Goal: Find specific fact: Find specific fact

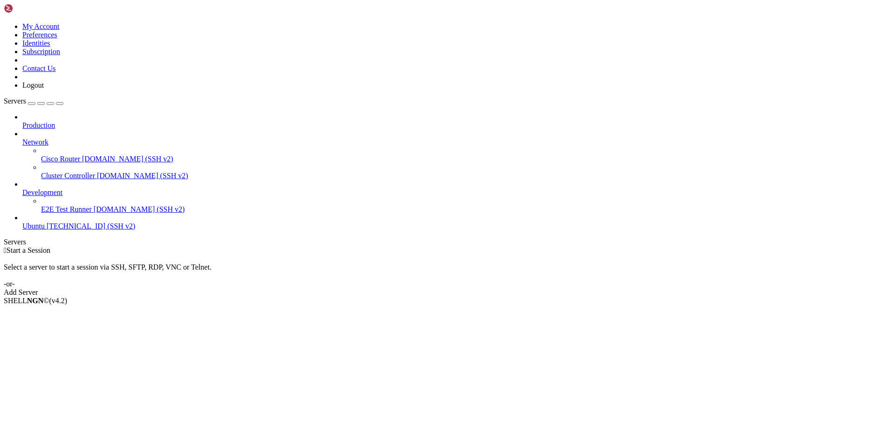
click at [45, 222] on span "Ubuntu" at bounding box center [33, 226] width 22 height 8
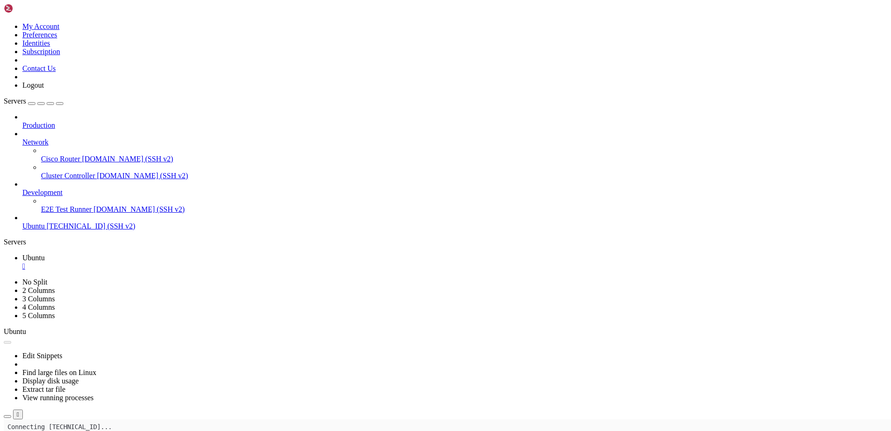
click at [7, 336] on icon "button" at bounding box center [7, 416] width 0 height 0
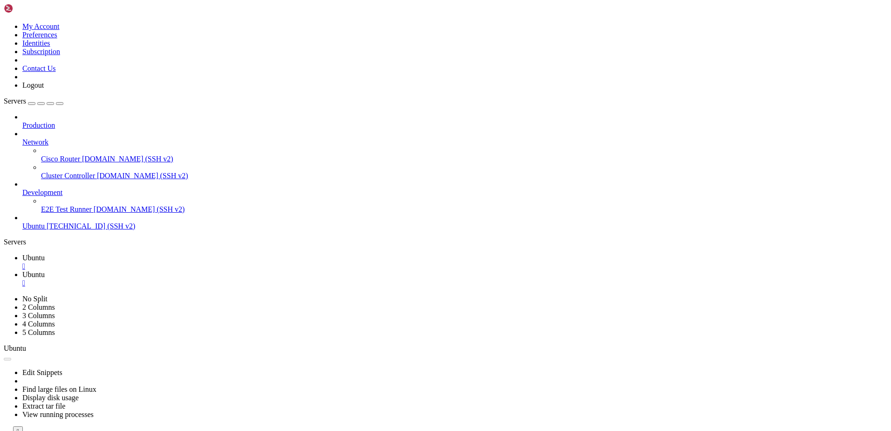
click at [45, 254] on span "Ubuntu" at bounding box center [33, 258] width 22 height 8
type input "/root"
click at [97, 172] on span "[DOMAIN_NAME] (SSH v2)" at bounding box center [142, 176] width 91 height 8
click at [22, 188] on icon at bounding box center [22, 188] width 0 height 0
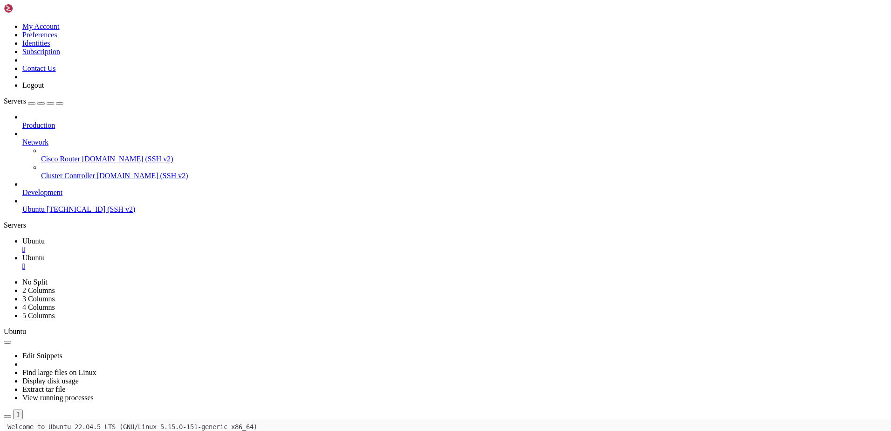
click at [22, 188] on icon at bounding box center [22, 188] width 0 height 0
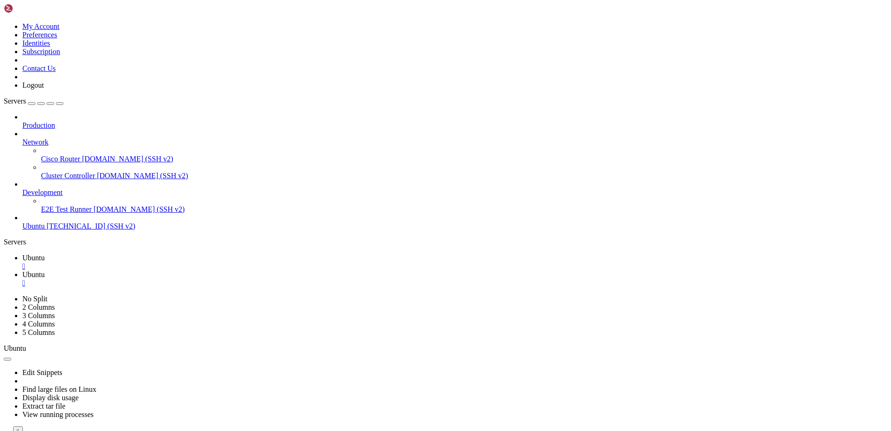
click at [55, 121] on span "Production" at bounding box center [38, 125] width 33 height 8
click at [58, 97] on link "Servers" at bounding box center [34, 101] width 60 height 8
click at [32, 103] on div "button" at bounding box center [32, 103] width 0 height 0
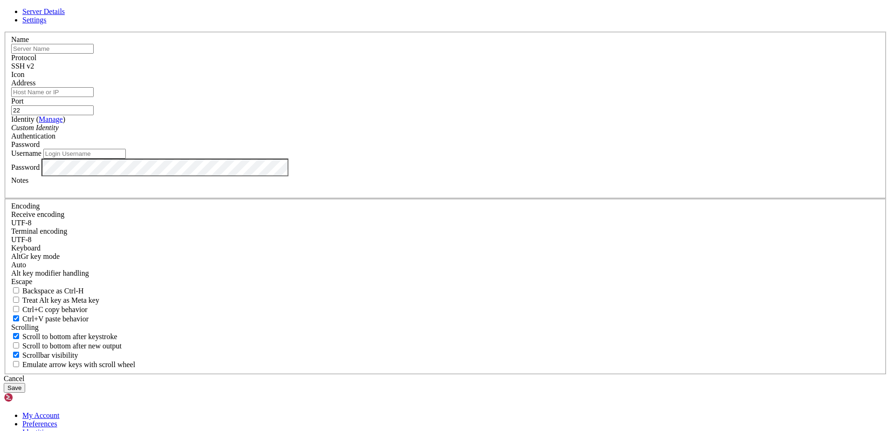
click at [233, 336] on div "Server Details Settings Name Protocol SSH v2 Icon" at bounding box center [446, 199] width 884 height 385
drag, startPoint x: 388, startPoint y: 294, endPoint x: 505, endPoint y: 338, distance: 125.0
click at [416, 336] on div "Cancel" at bounding box center [446, 378] width 884 height 8
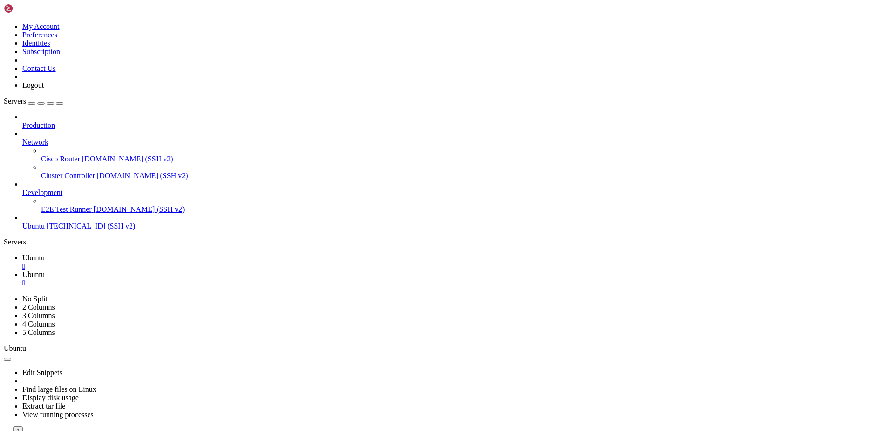
click at [22, 188] on icon at bounding box center [22, 188] width 0 height 0
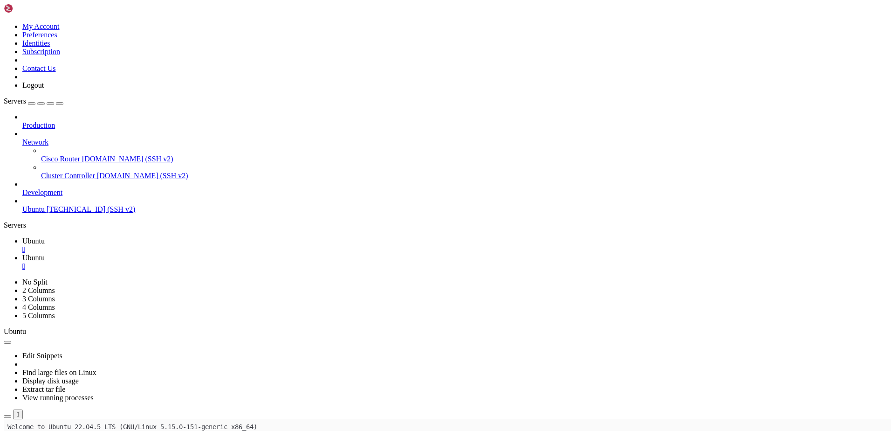
click at [22, 188] on icon at bounding box center [22, 188] width 0 height 0
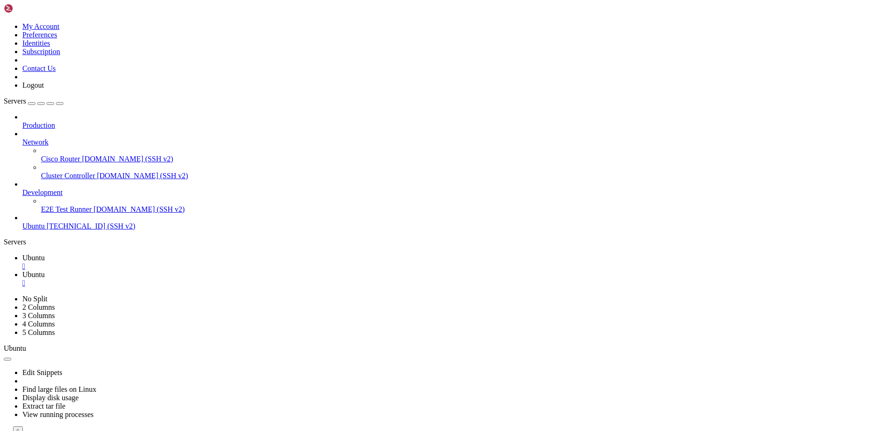
click at [105, 113] on div at bounding box center [454, 117] width 865 height 8
click at [11, 336] on button "button" at bounding box center [7, 359] width 7 height 3
click at [4, 336] on icon at bounding box center [4, 436] width 0 height 0
click at [416, 336] on div at bounding box center [446, 436] width 884 height 0
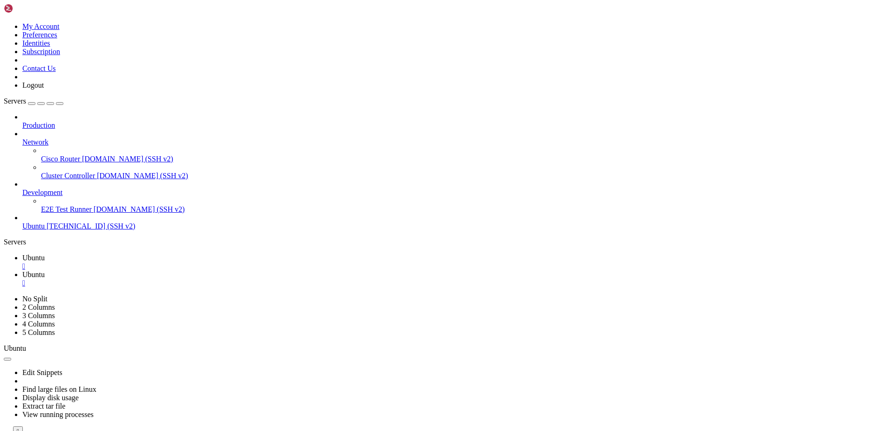
drag, startPoint x: 247, startPoint y: 490, endPoint x: 128, endPoint y: 458, distance: 123.0
click html "Page up Welcome to Ubuntu 22.04.5 LTS (GNU/Linux 5.15.0-151-generic x86_64) * D…"
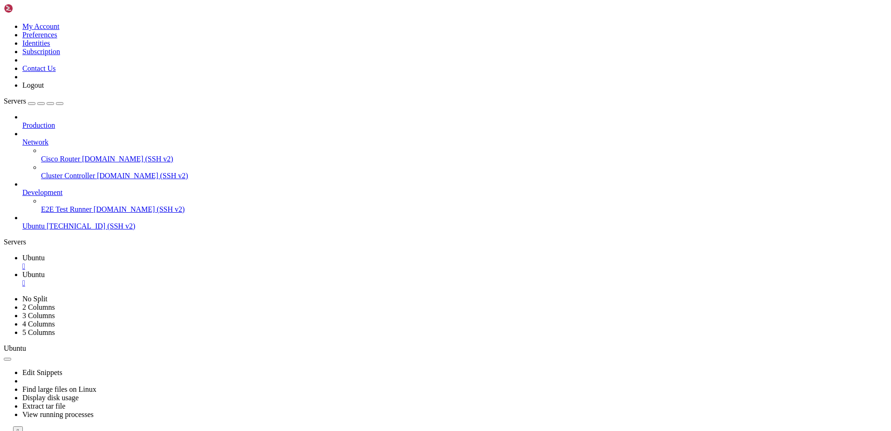
drag, startPoint x: 44, startPoint y: 611, endPoint x: 95, endPoint y: 612, distance: 51.3
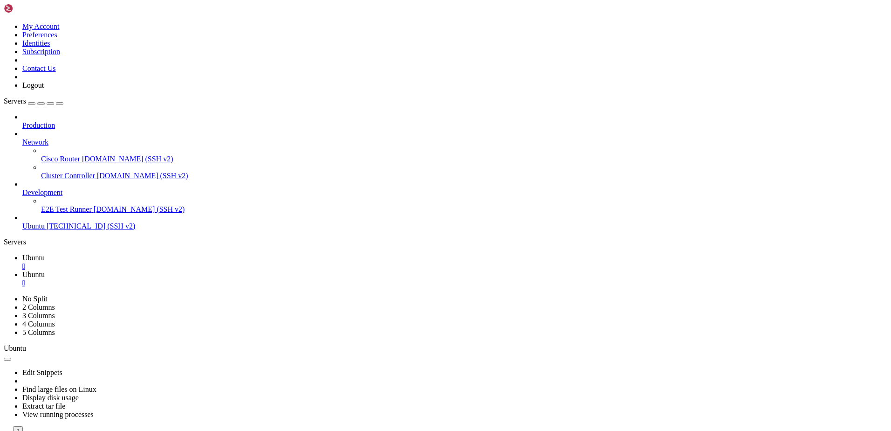
copy x-row "[TECHNICAL_ID]"
drag, startPoint x: 43, startPoint y: 526, endPoint x: 95, endPoint y: 530, distance: 52.3
drag, startPoint x: 42, startPoint y: 529, endPoint x: 89, endPoint y: 531, distance: 47.1
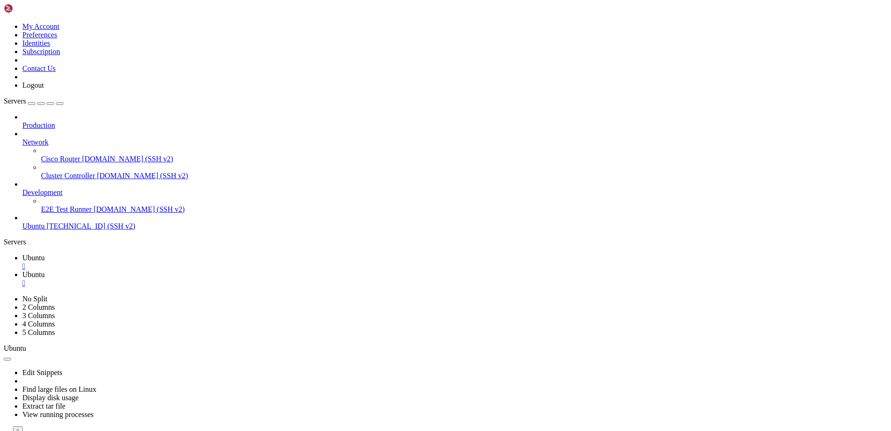
copy x-row "[TECHNICAL_ID]"
